Goal: Task Accomplishment & Management: Complete application form

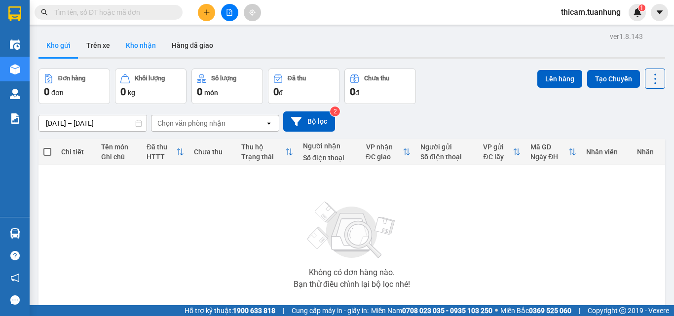
click at [144, 41] on button "Kho nhận" at bounding box center [141, 46] width 46 height 24
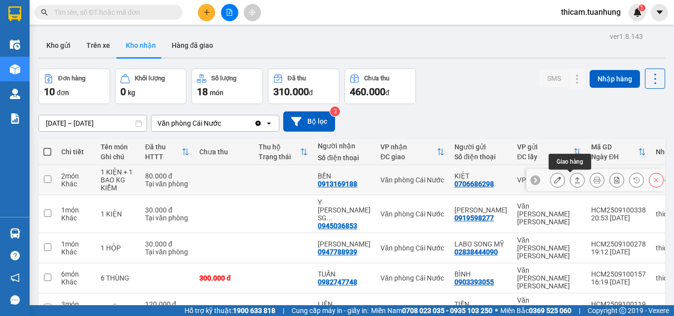
click at [574, 177] on icon at bounding box center [577, 180] width 7 height 7
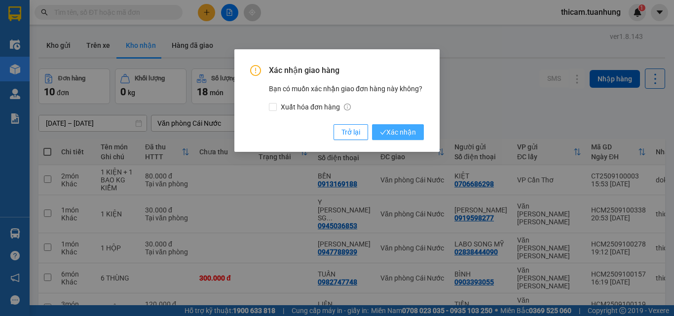
click at [403, 133] on span "Xác nhận" at bounding box center [398, 132] width 36 height 11
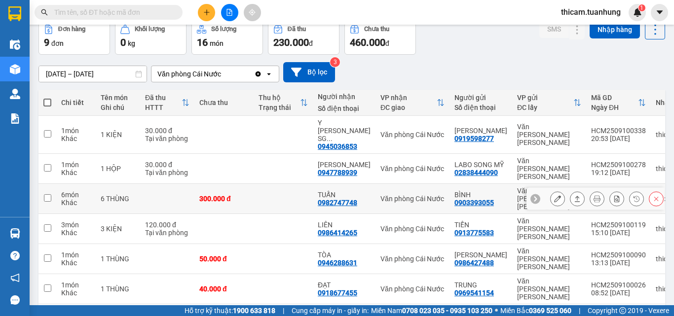
scroll to position [99, 0]
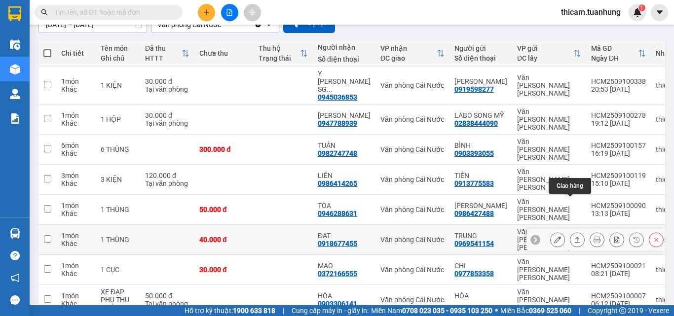
click at [570, 231] on button at bounding box center [577, 239] width 14 height 17
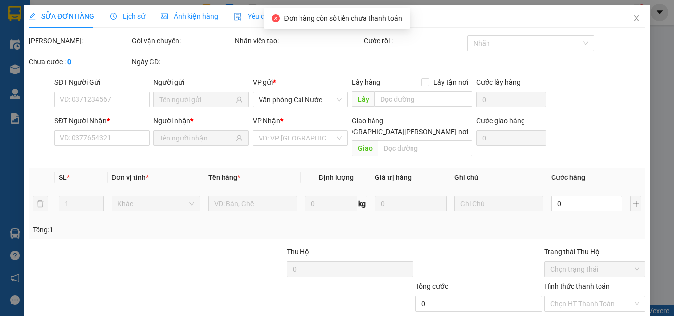
type input "0969541154"
type input "TRUNG"
type input "0918677455"
type input "ĐẠT"
type input "40.000"
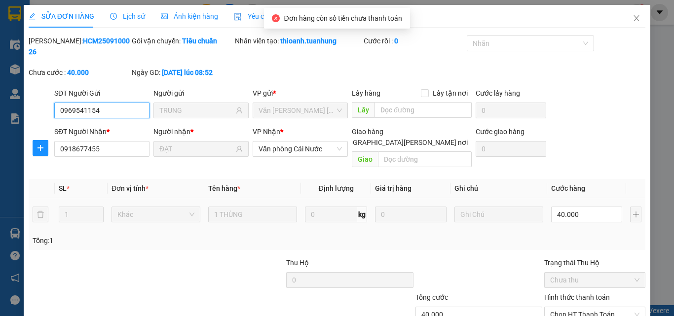
scroll to position [50, 0]
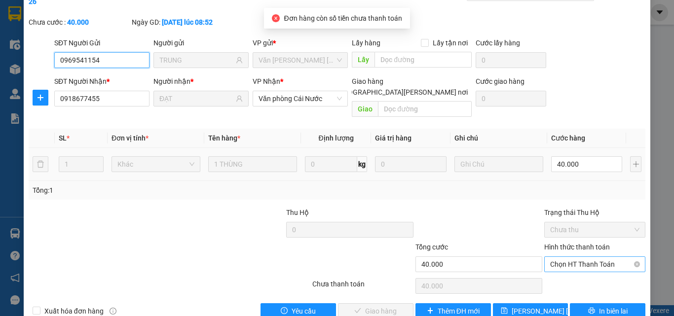
click at [586, 257] on span "Chọn HT Thanh Toán" at bounding box center [594, 264] width 89 height 15
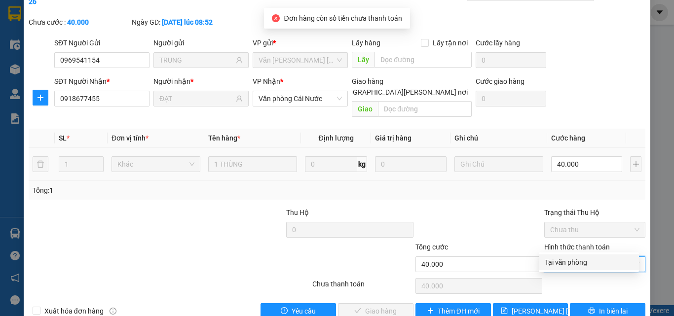
click at [577, 259] on div "Tại văn phòng" at bounding box center [589, 262] width 88 height 11
type input "0"
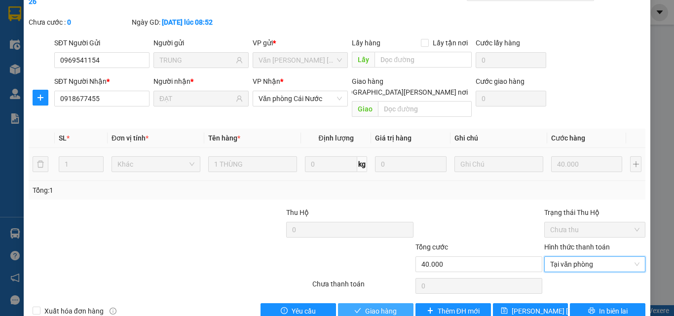
click at [372, 299] on span "Giao hàng" at bounding box center [381, 311] width 32 height 11
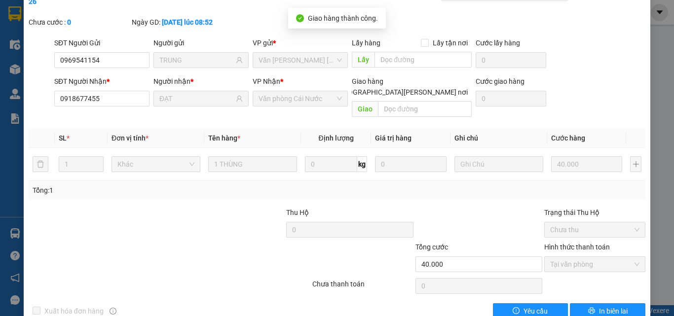
scroll to position [0, 0]
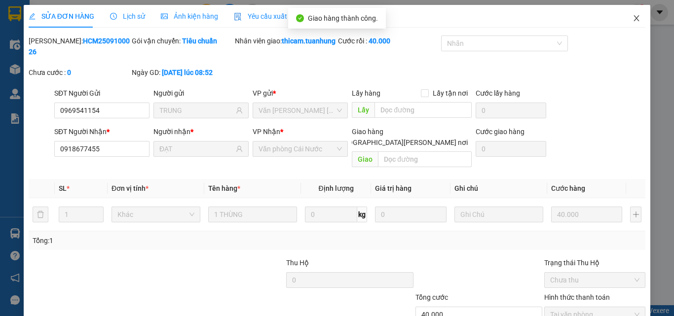
click at [634, 17] on icon "close" at bounding box center [636, 18] width 5 height 6
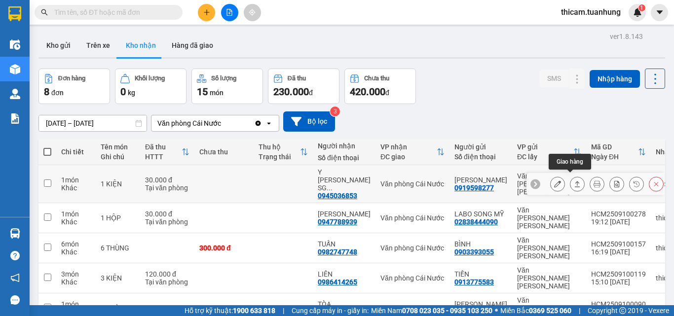
click at [574, 181] on icon at bounding box center [577, 184] width 7 height 7
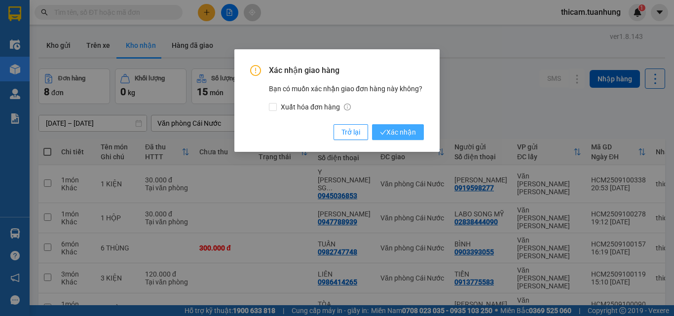
click at [403, 130] on span "Xác nhận" at bounding box center [398, 132] width 36 height 11
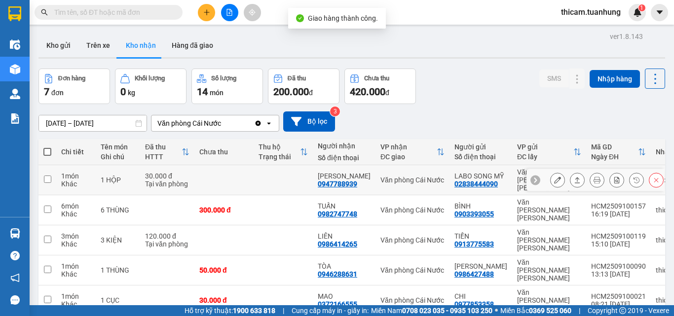
click at [574, 179] on icon at bounding box center [577, 180] width 7 height 7
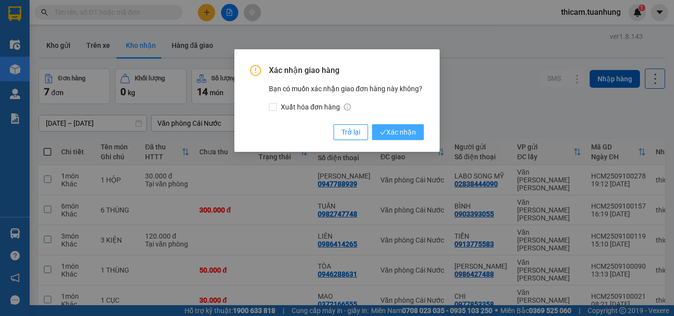
click at [413, 134] on span "Xác nhận" at bounding box center [398, 132] width 36 height 11
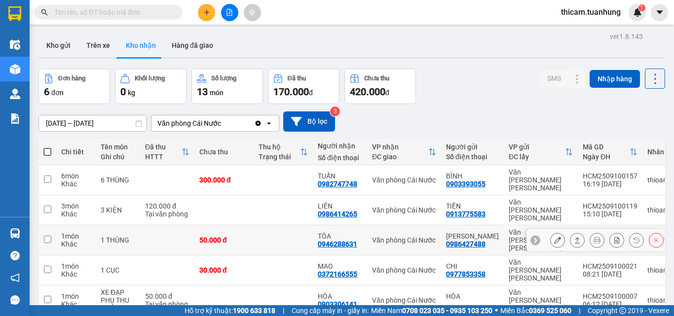
scroll to position [45, 0]
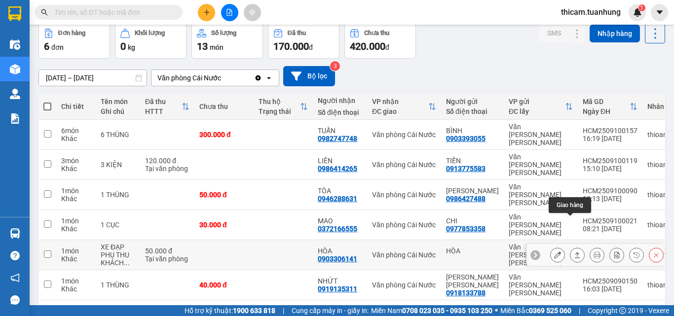
click at [574, 252] on icon at bounding box center [577, 255] width 7 height 7
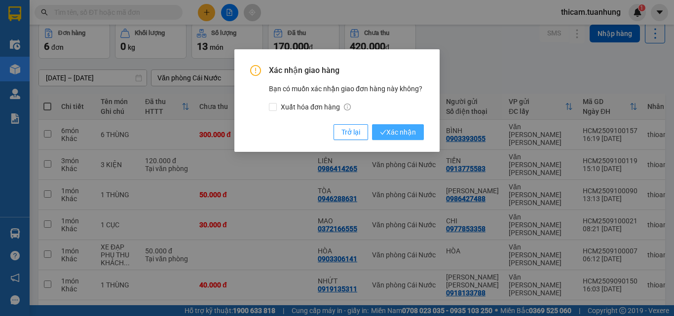
click at [400, 134] on span "Xác nhận" at bounding box center [398, 132] width 36 height 11
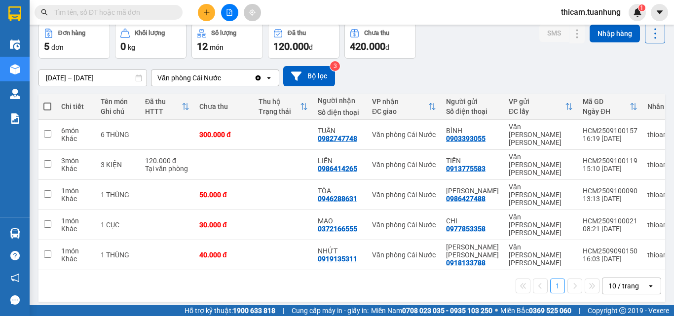
click at [154, 10] on input "text" at bounding box center [112, 12] width 116 height 11
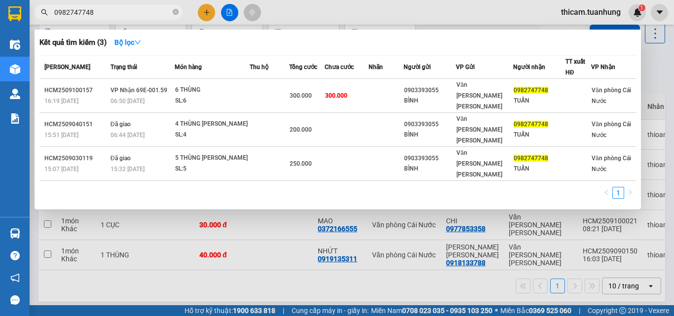
type input "0982747748"
click at [423, 17] on div at bounding box center [337, 158] width 674 height 316
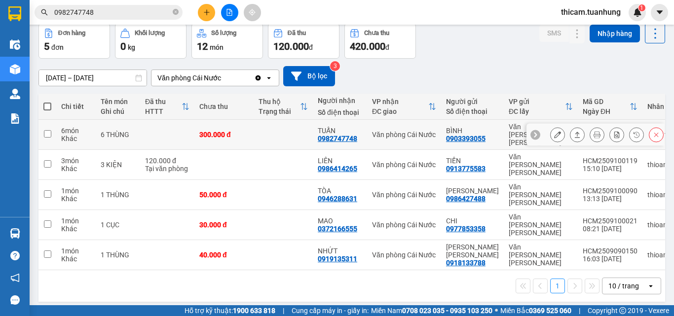
scroll to position [0, 0]
